Goal: Transaction & Acquisition: Purchase product/service

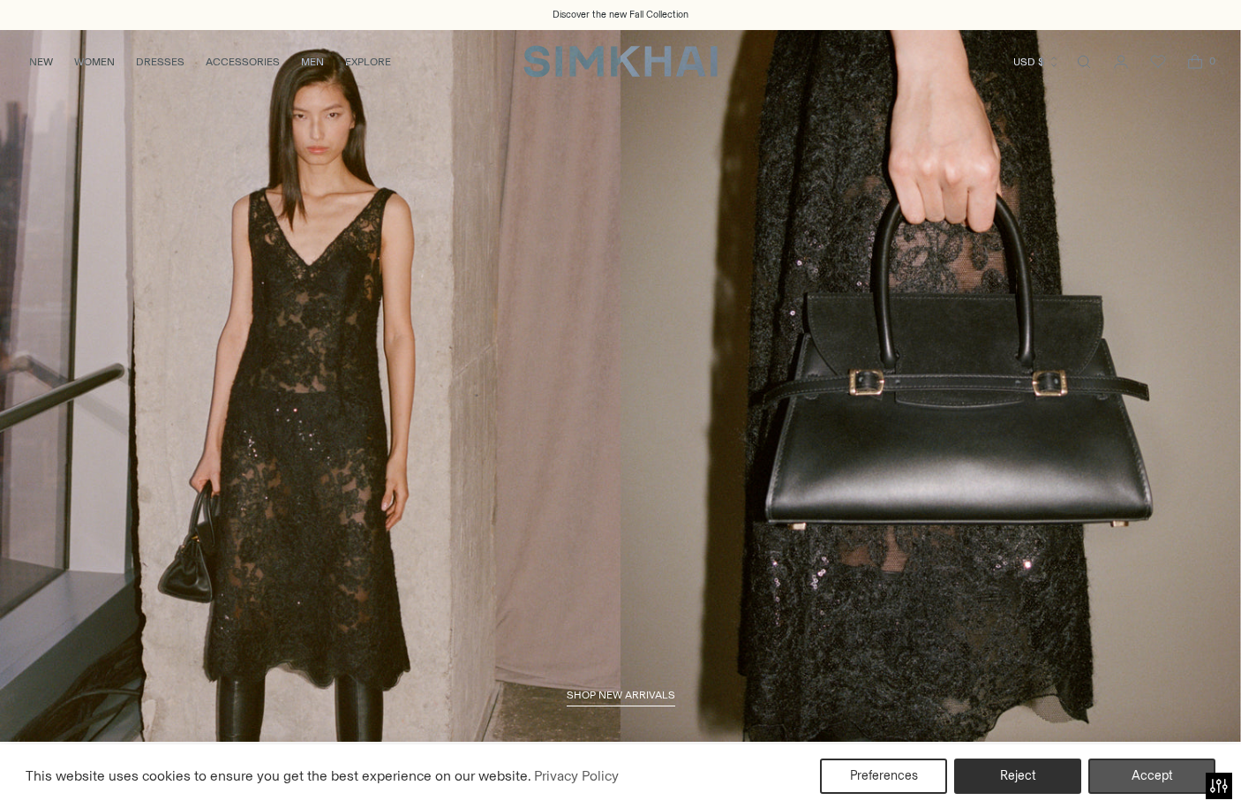
click at [1150, 763] on button "Accept" at bounding box center [1152, 775] width 127 height 35
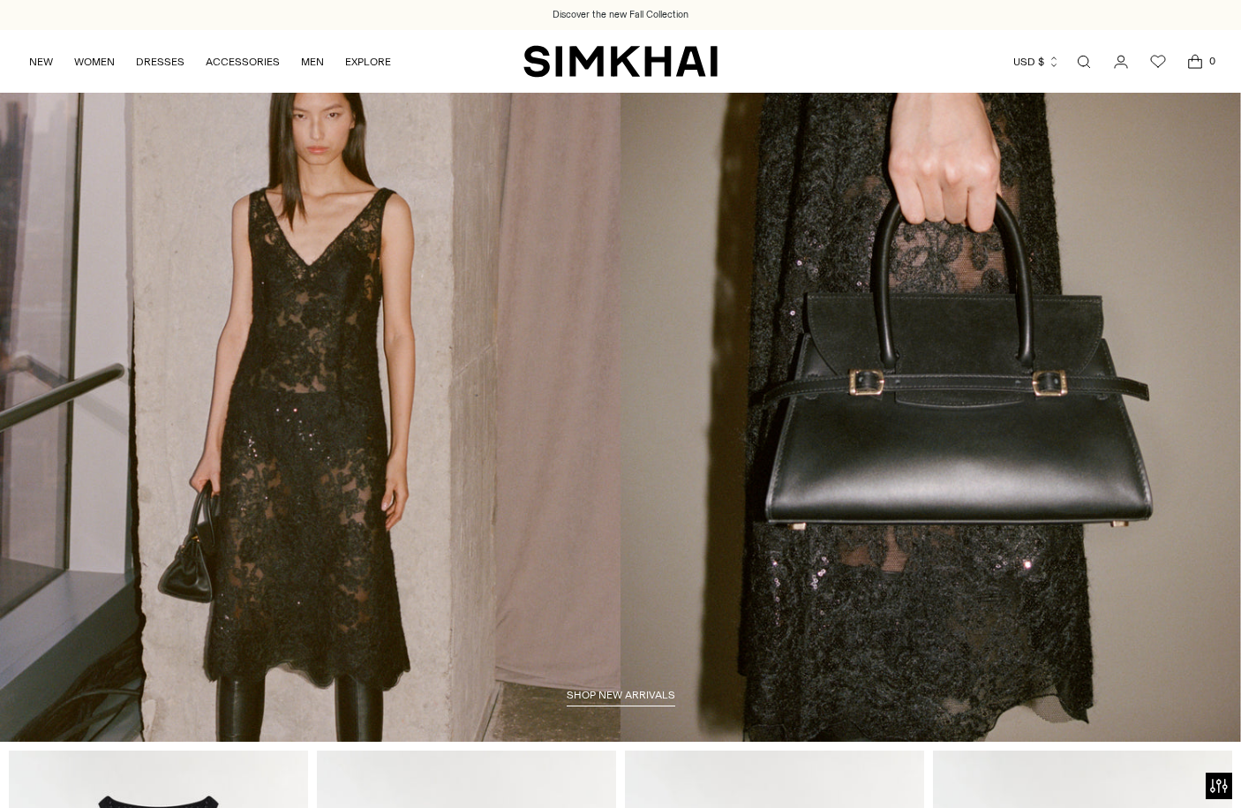
click at [1081, 58] on icon "Open search modal" at bounding box center [1083, 62] width 19 height 14
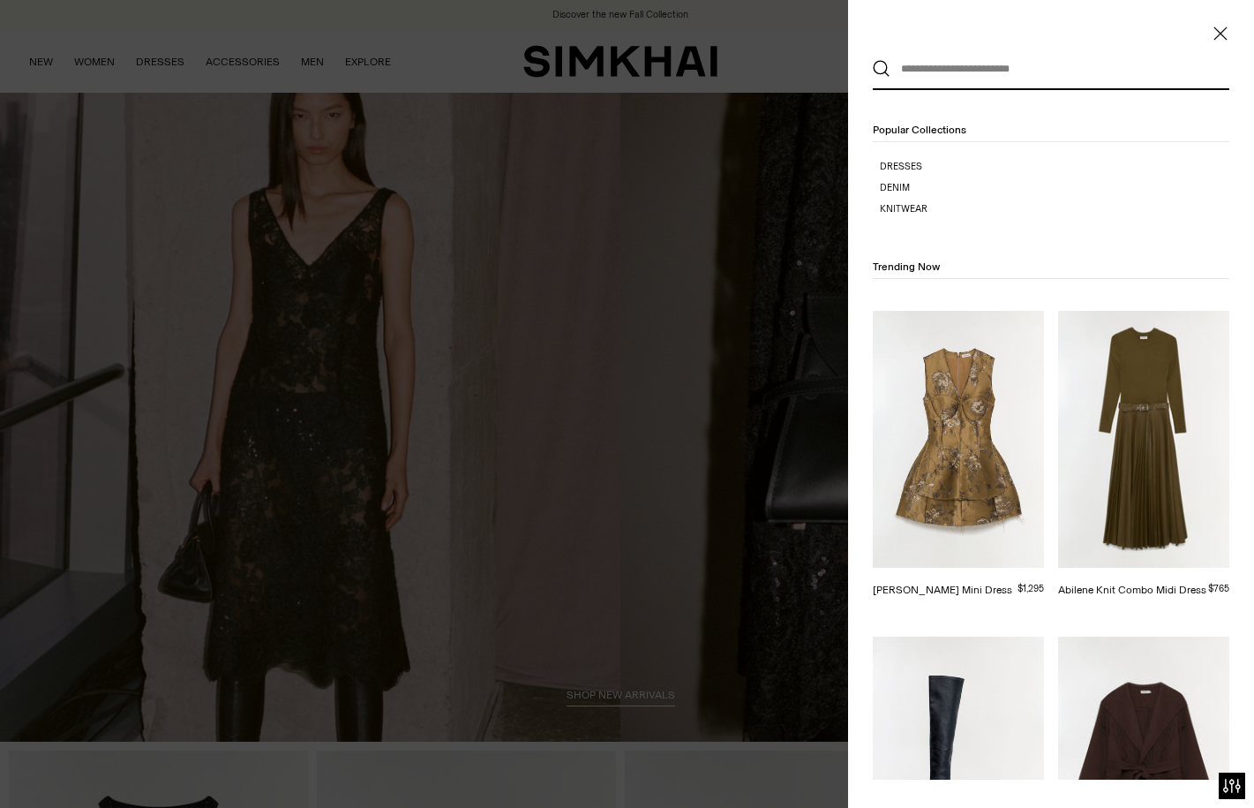
click at [882, 69] on button "Search" at bounding box center [882, 69] width 18 height 18
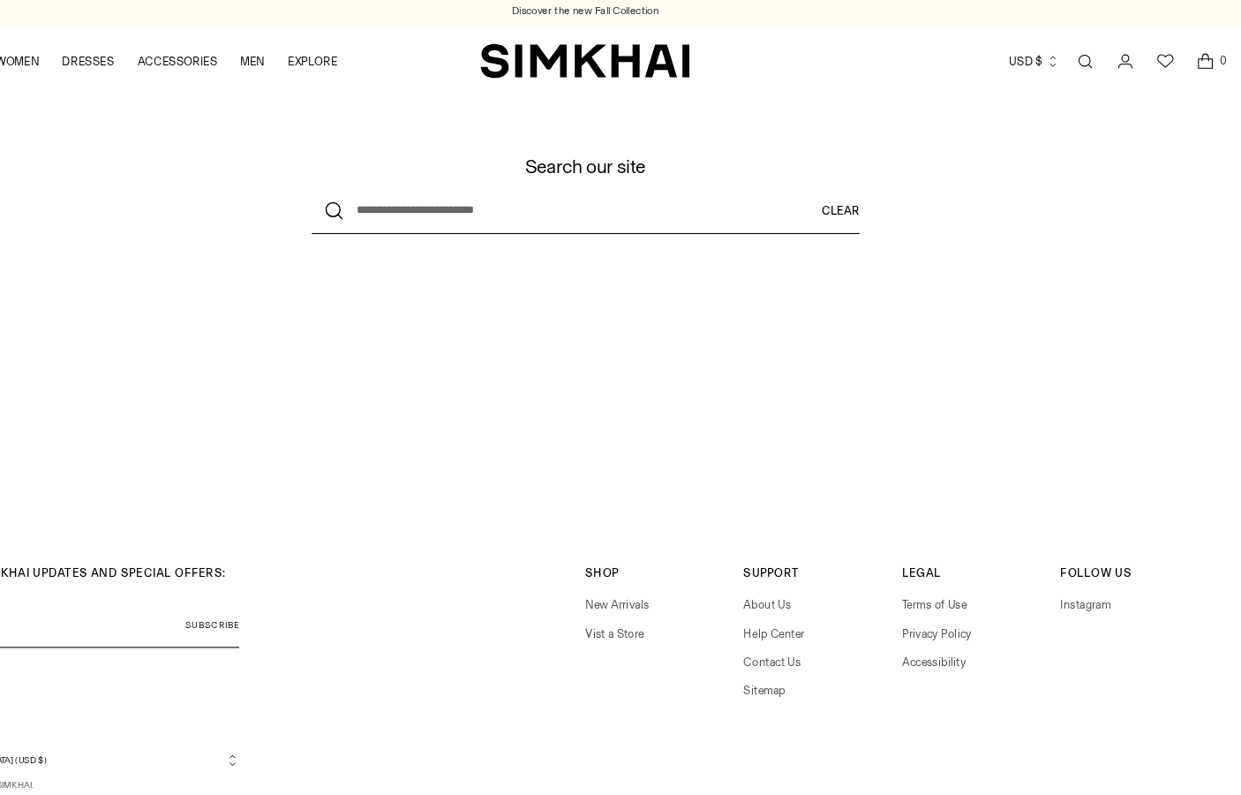
click at [367, 193] on input "What are you looking for?" at bounding box center [621, 200] width 508 height 42
type input "*"
click at [367, 195] on button "Search" at bounding box center [388, 200] width 42 height 42
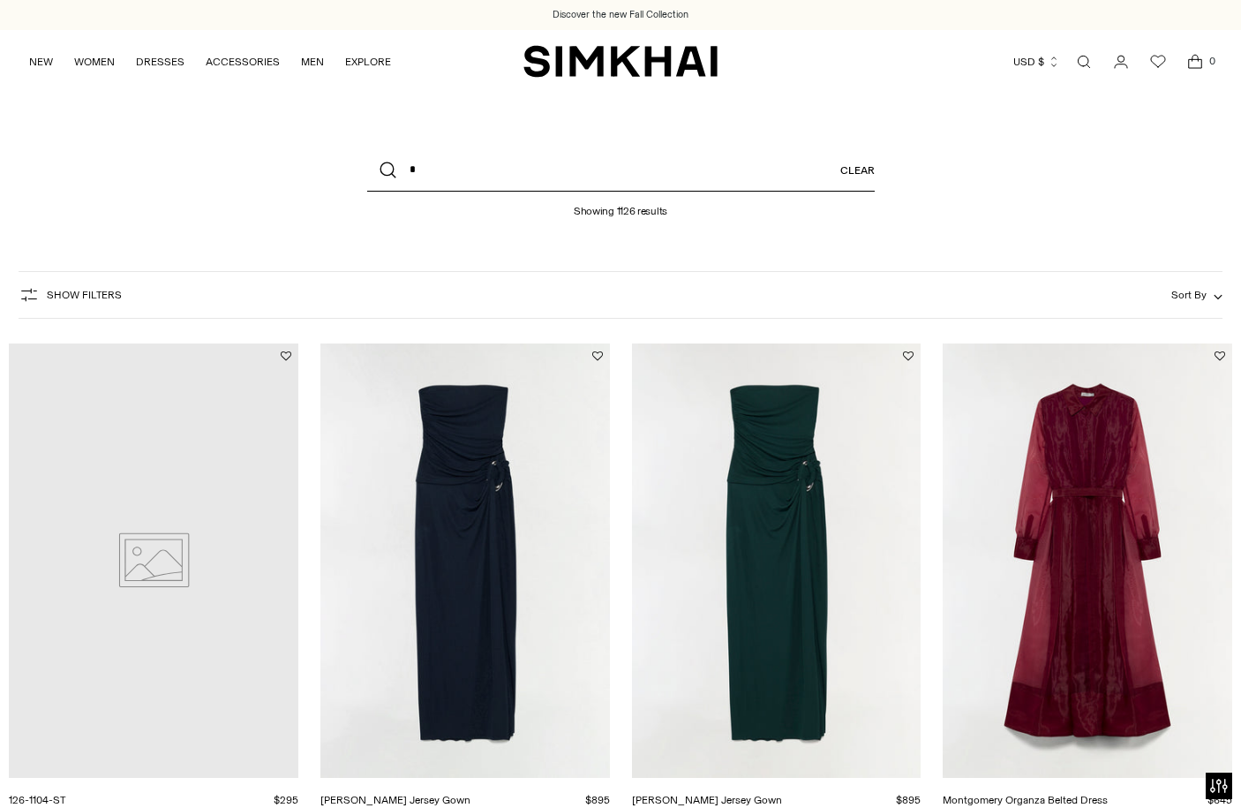
click at [414, 168] on input "*" at bounding box center [621, 170] width 508 height 42
click at [388, 170] on button "Search" at bounding box center [388, 170] width 42 height 42
click at [417, 166] on input "*" at bounding box center [621, 170] width 508 height 42
type input "*********"
click at [388, 170] on button "Search" at bounding box center [388, 170] width 42 height 42
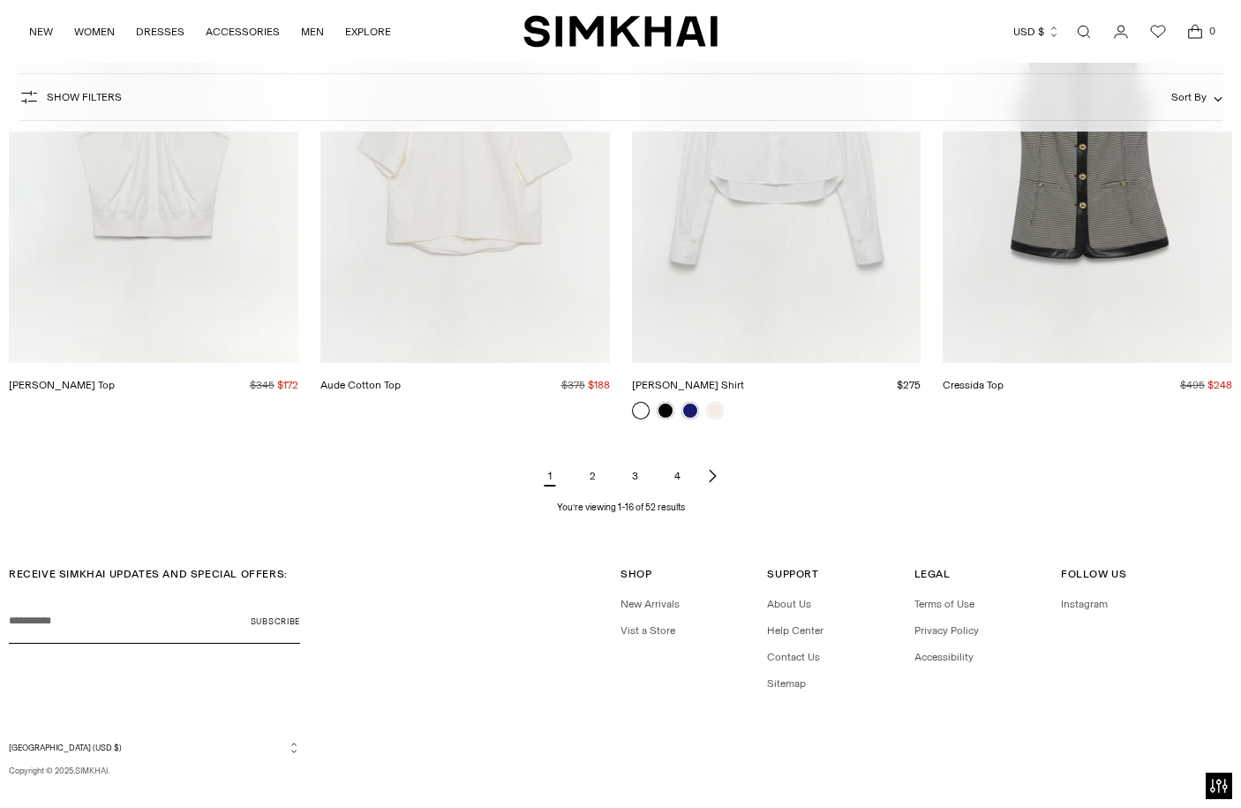
scroll to position [2007, 0]
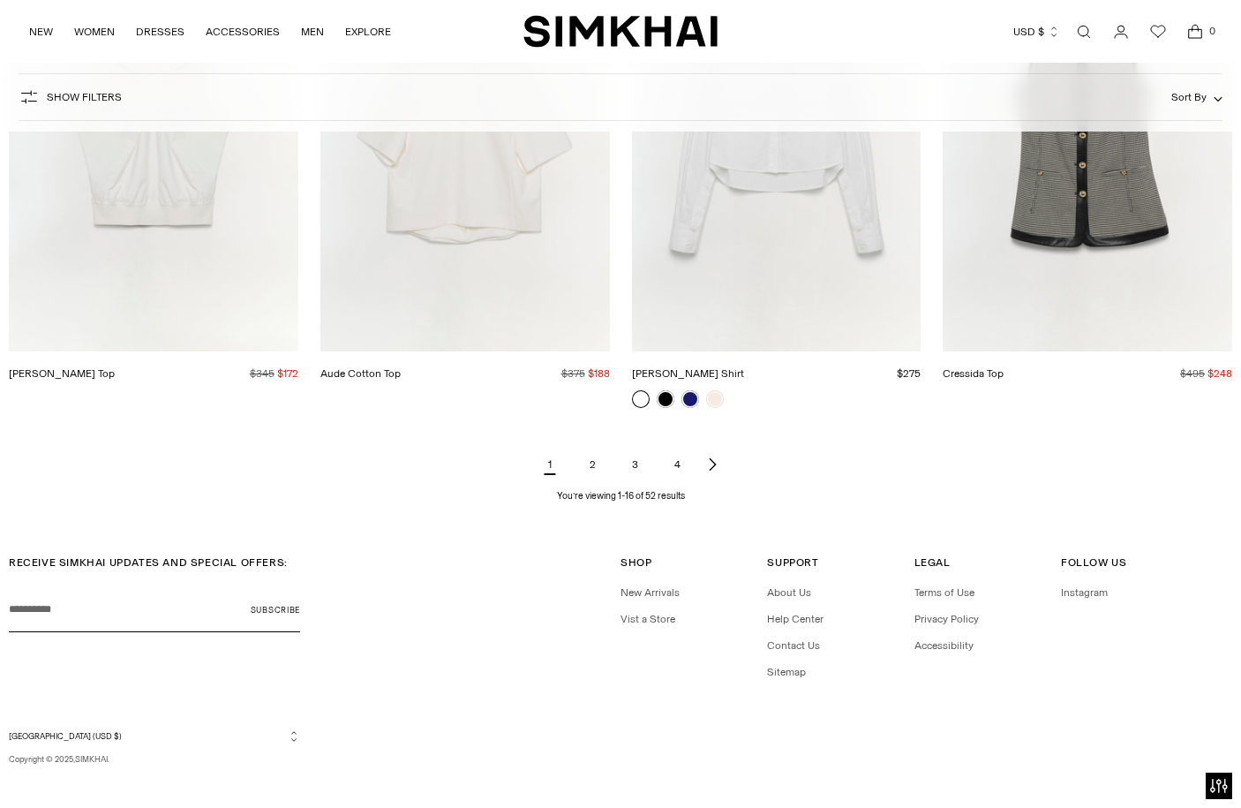
click at [594, 453] on link "2" at bounding box center [592, 464] width 35 height 35
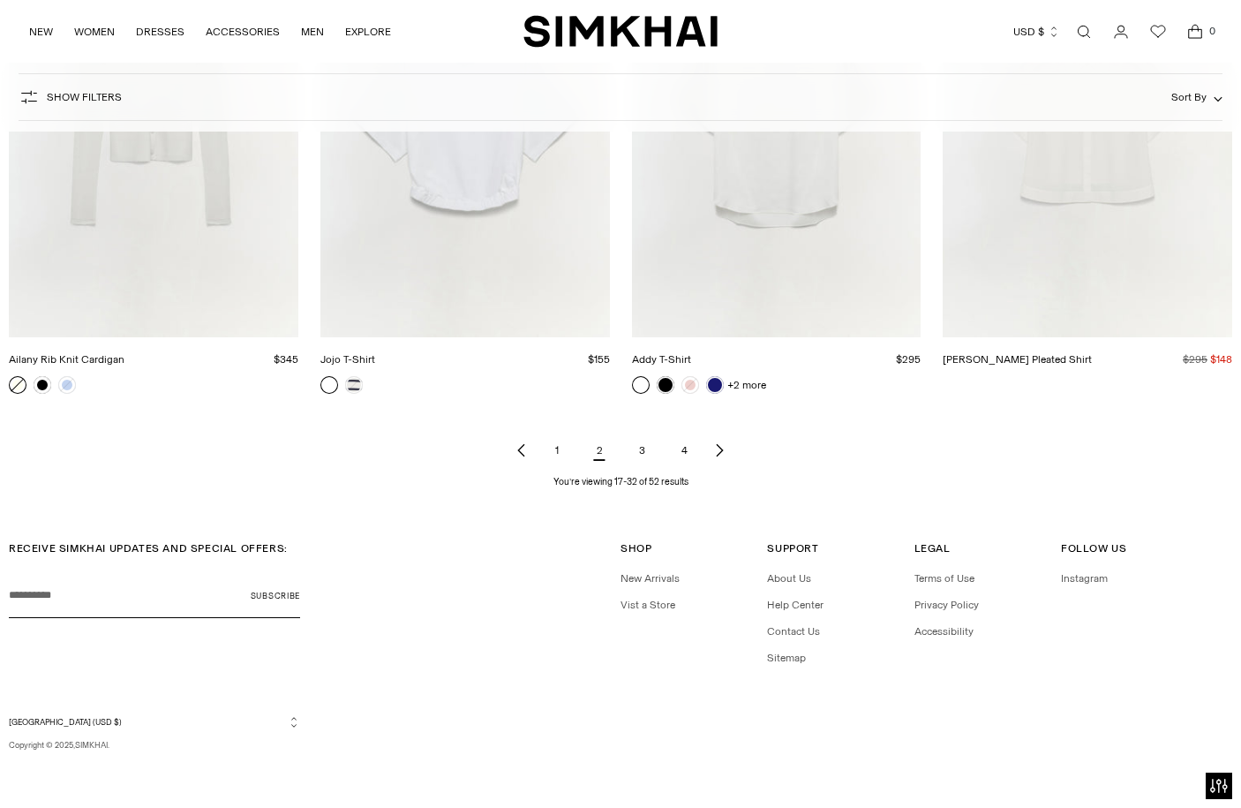
scroll to position [2020, 0]
click at [645, 449] on link "3" at bounding box center [641, 450] width 35 height 35
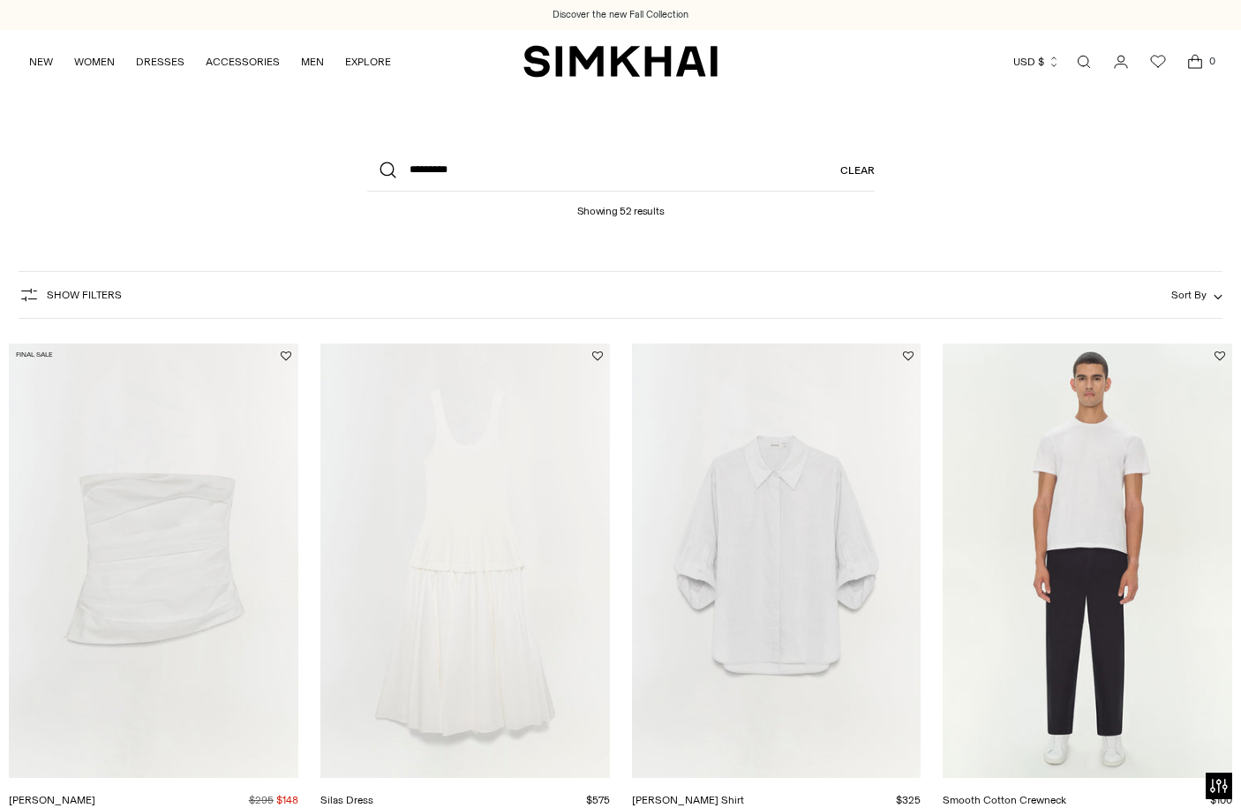
click at [645, 794] on link "[PERSON_NAME] Shirt" at bounding box center [688, 800] width 112 height 12
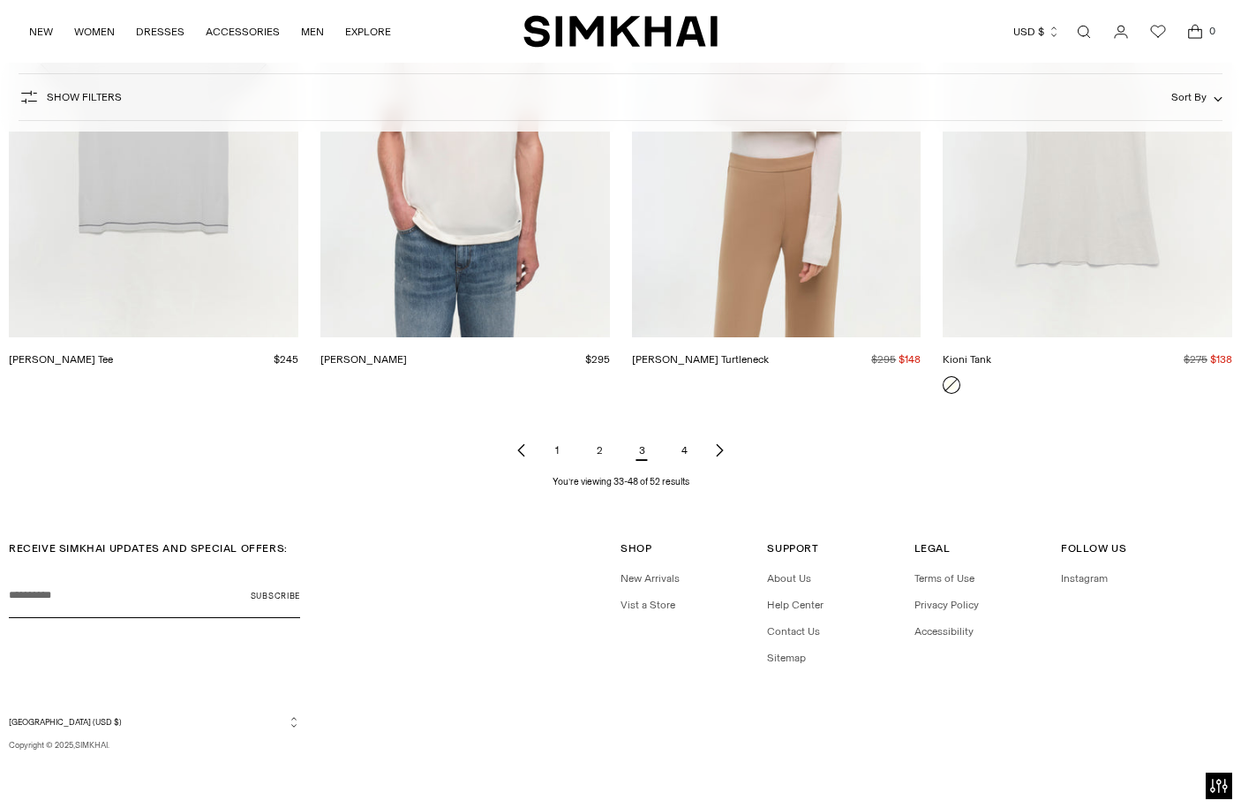
scroll to position [1985, 0]
click at [687, 447] on link "4" at bounding box center [684, 450] width 35 height 35
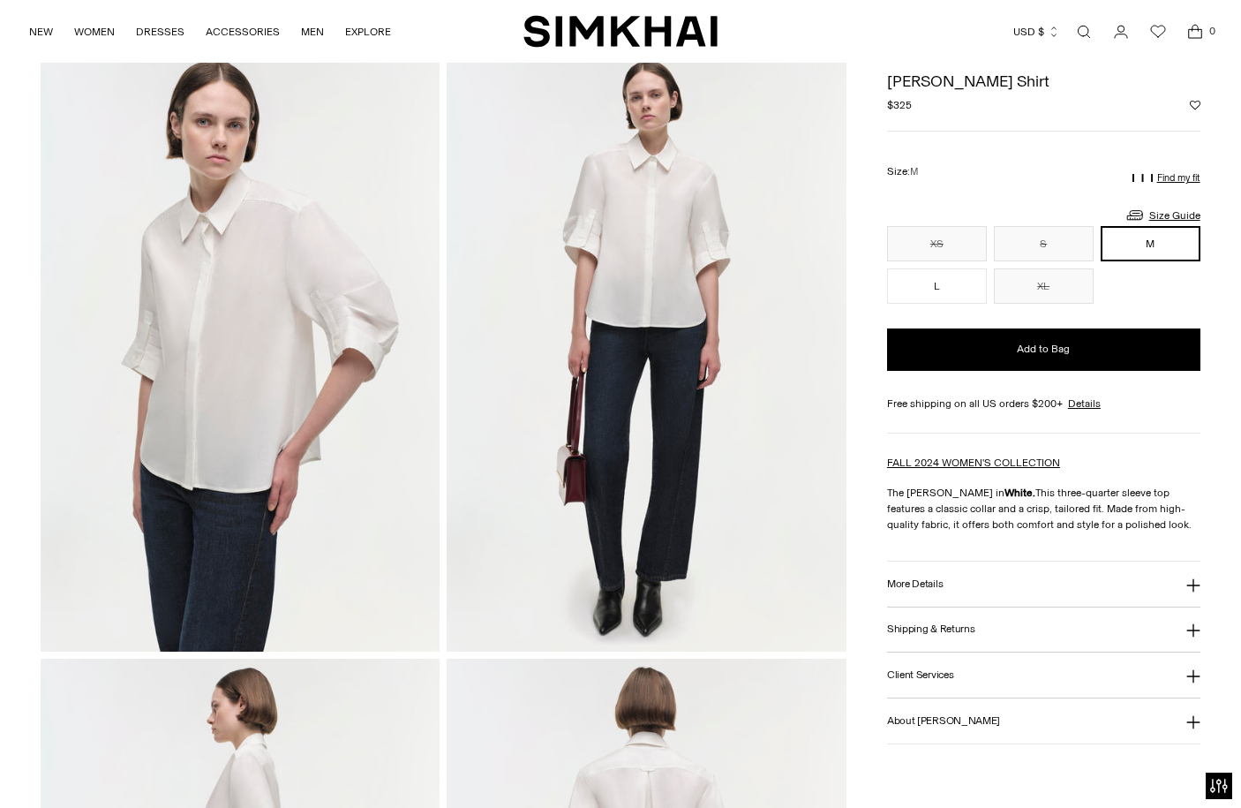
scroll to position [78, 0]
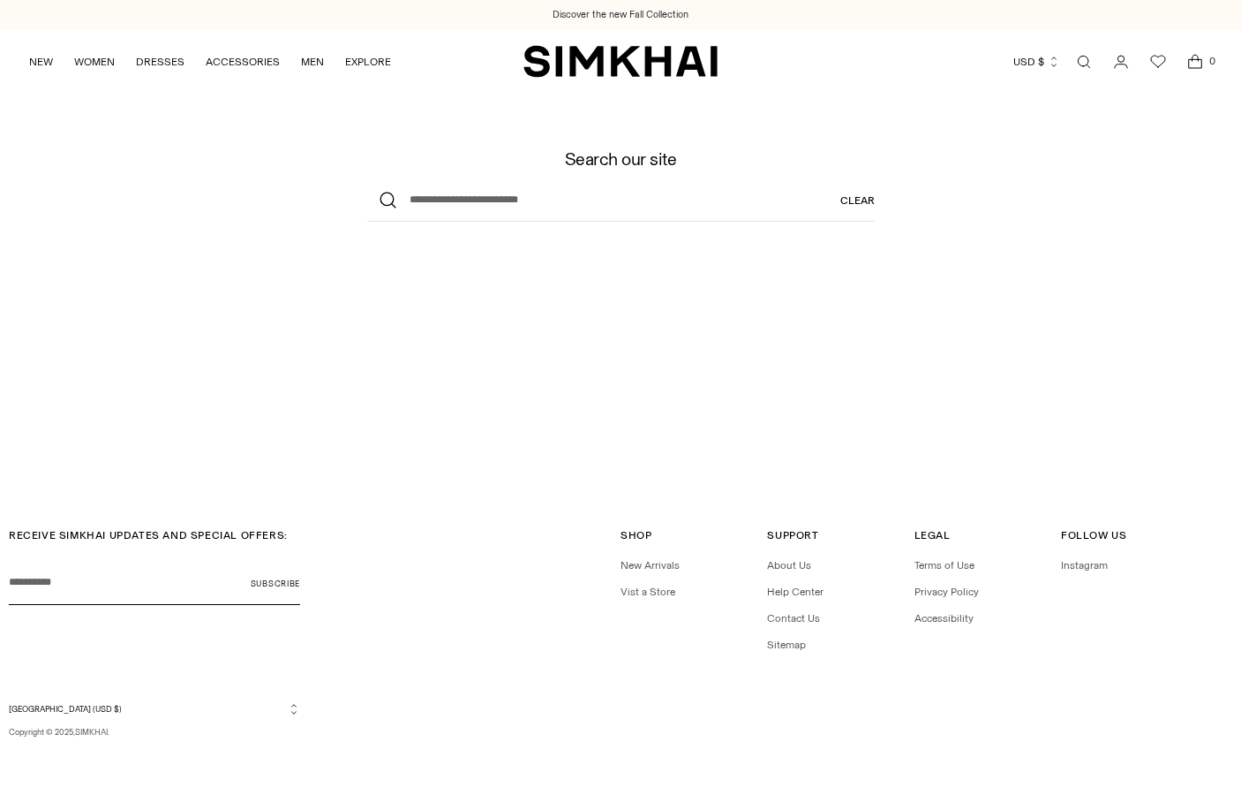
scroll to position [5, 79]
